Goal: Information Seeking & Learning: Find specific page/section

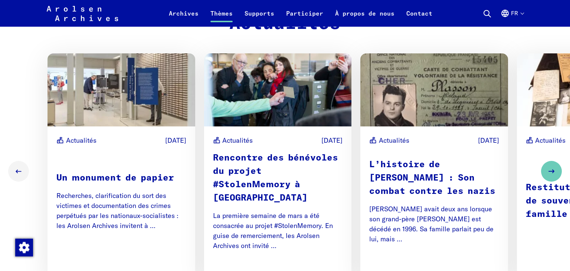
scroll to position [471, 0]
click at [546, 173] on button "Next slide" at bounding box center [551, 171] width 21 height 21
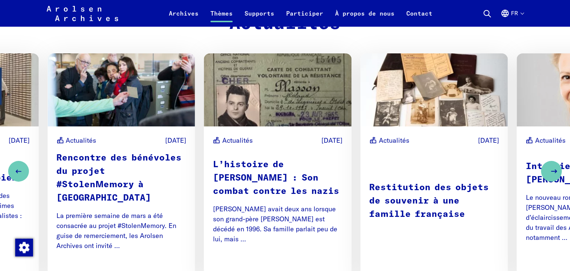
click at [556, 173] on icon "Next slide" at bounding box center [554, 171] width 9 height 9
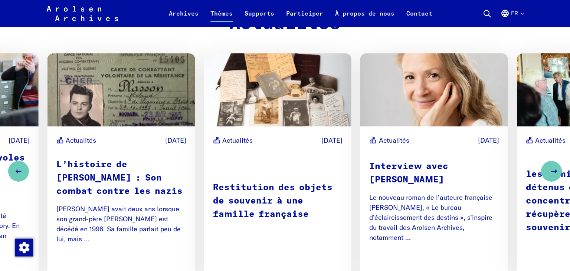
click at [555, 167] on icon "Next slide" at bounding box center [554, 171] width 9 height 9
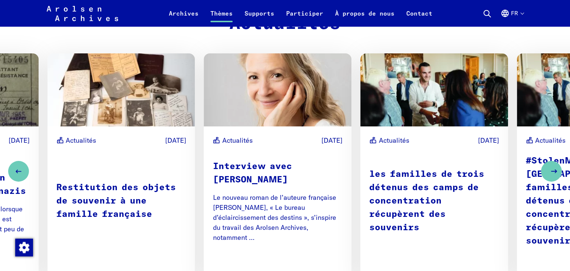
click at [553, 170] on icon "Next slide" at bounding box center [554, 171] width 9 height 9
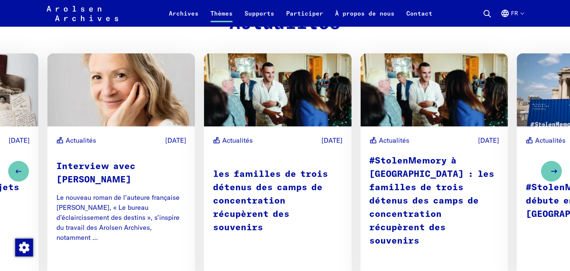
click at [553, 170] on icon "Next slide" at bounding box center [554, 171] width 9 height 9
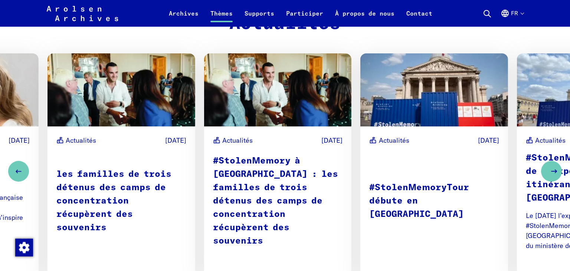
click at [553, 170] on icon "Next slide" at bounding box center [554, 171] width 9 height 9
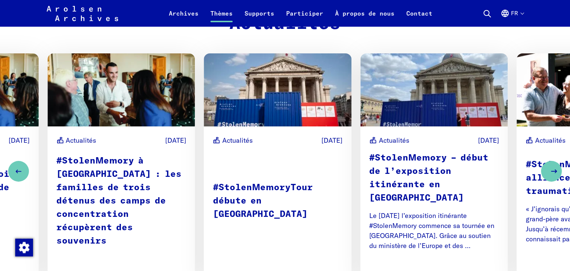
click at [553, 170] on icon "Next slide" at bounding box center [554, 171] width 9 height 9
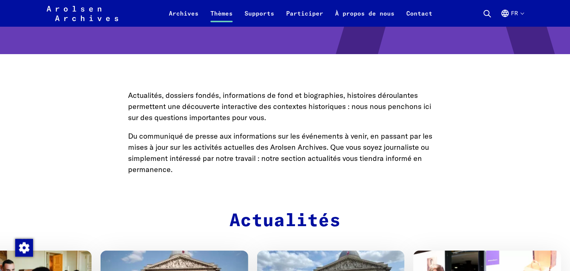
scroll to position [257, 0]
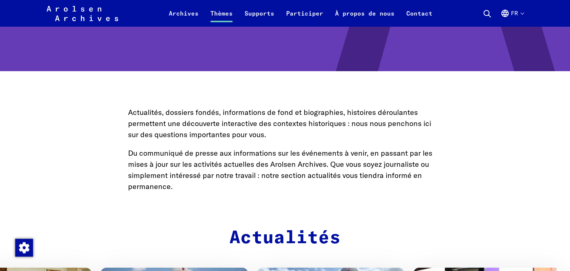
click at [486, 11] on icon at bounding box center [487, 13] width 9 height 9
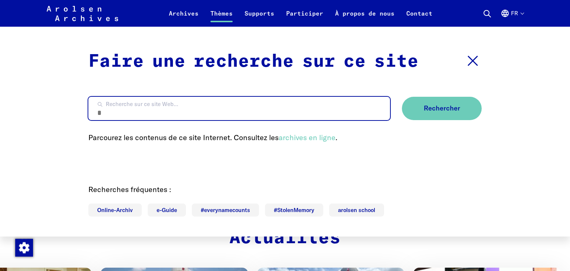
click at [197, 111] on input "Recherche sur ce site Web…" at bounding box center [239, 108] width 302 height 23
type input "**********"
click at [402, 97] on button "Rechercher" at bounding box center [442, 108] width 80 height 23
